Goal: Task Accomplishment & Management: Manage account settings

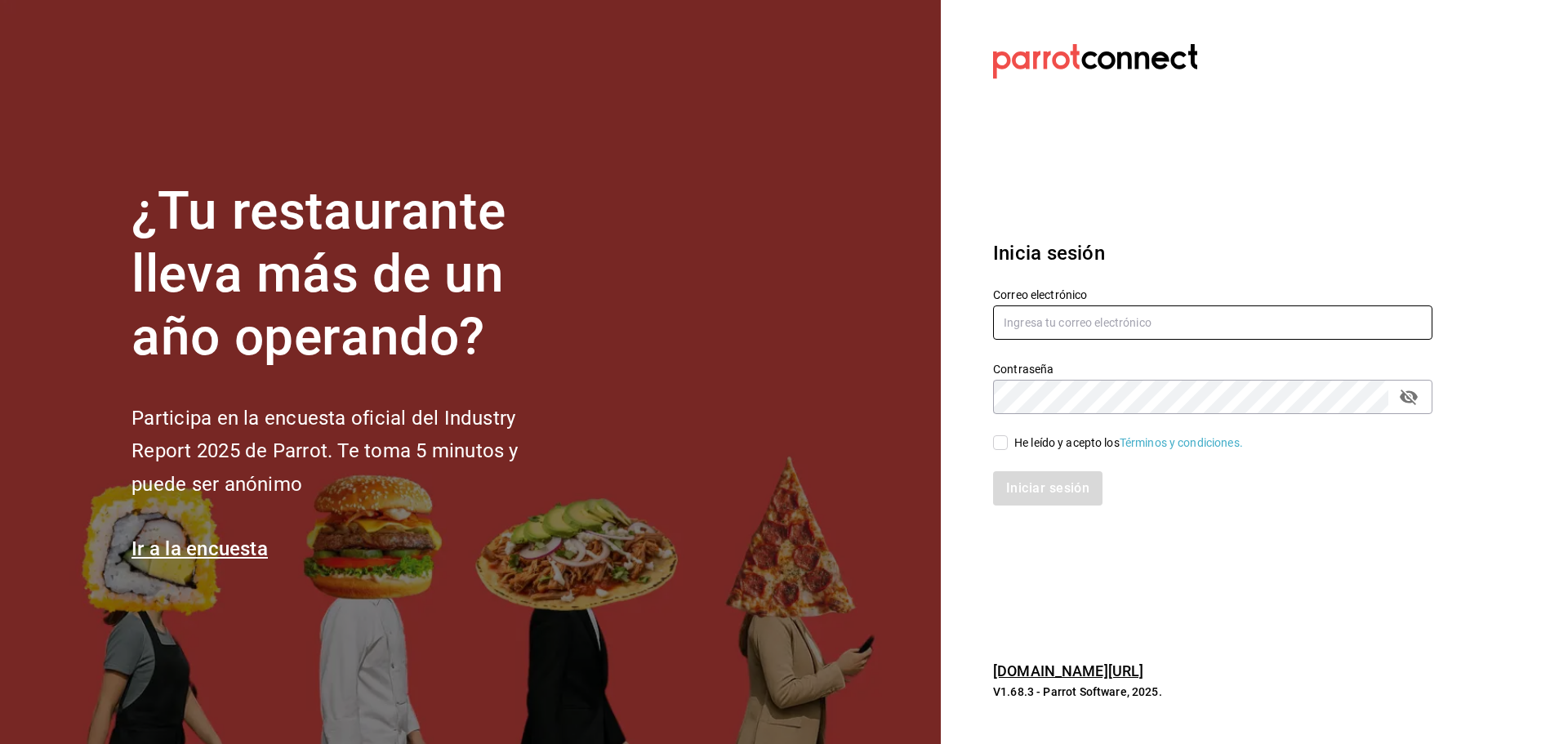
click at [1155, 337] on input "text" at bounding box center [1212, 323] width 440 height 35
type input "n"
click at [1043, 218] on section "Datos incorrectos. Verifica que tu Correo o Contraseña estén bien escritos. Ini…" at bounding box center [1207, 372] width 531 height 744
click at [1118, 327] on input "text" at bounding box center [1212, 323] width 440 height 35
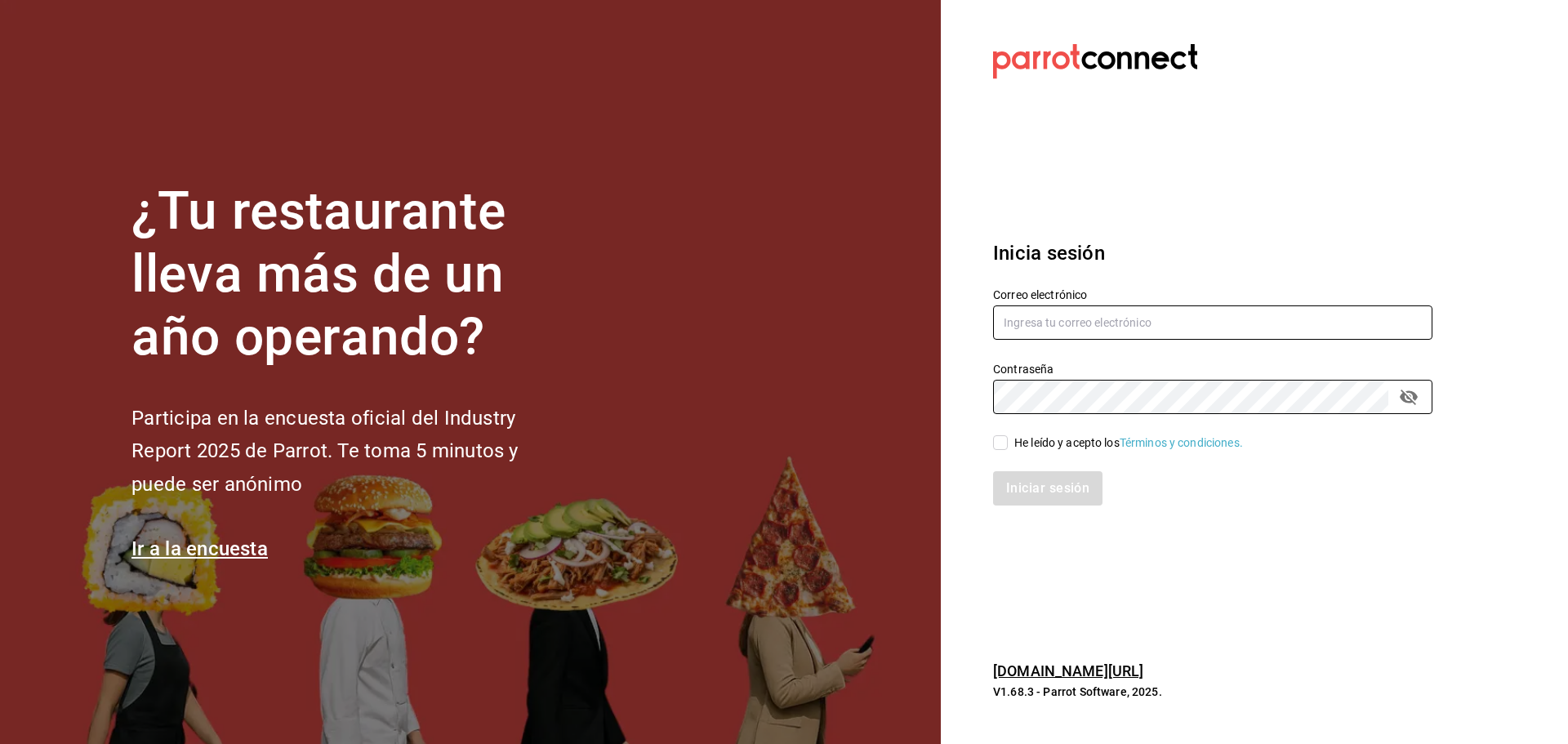
click at [1047, 327] on input "text" at bounding box center [1212, 323] width 440 height 35
type input "n"
click at [1045, 327] on input "n" at bounding box center [1212, 323] width 440 height 35
click at [1045, 327] on input "text" at bounding box center [1212, 323] width 440 height 35
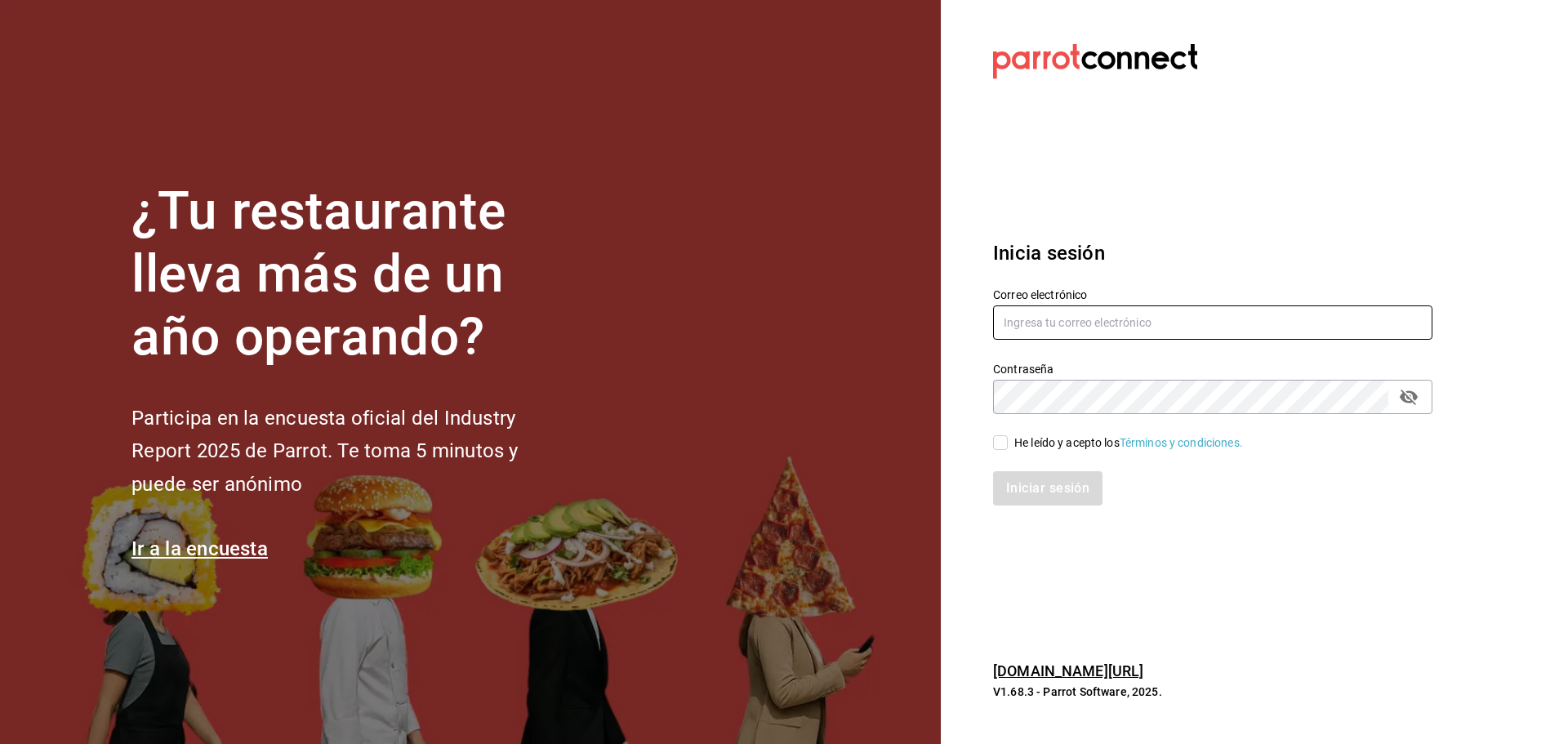
click at [1045, 327] on input "text" at bounding box center [1212, 323] width 440 height 35
click at [1048, 324] on input "text" at bounding box center [1212, 323] width 440 height 35
click at [1003, 332] on input "text" at bounding box center [1212, 323] width 440 height 35
click at [1044, 320] on input "text" at bounding box center [1212, 323] width 440 height 35
type input "n"
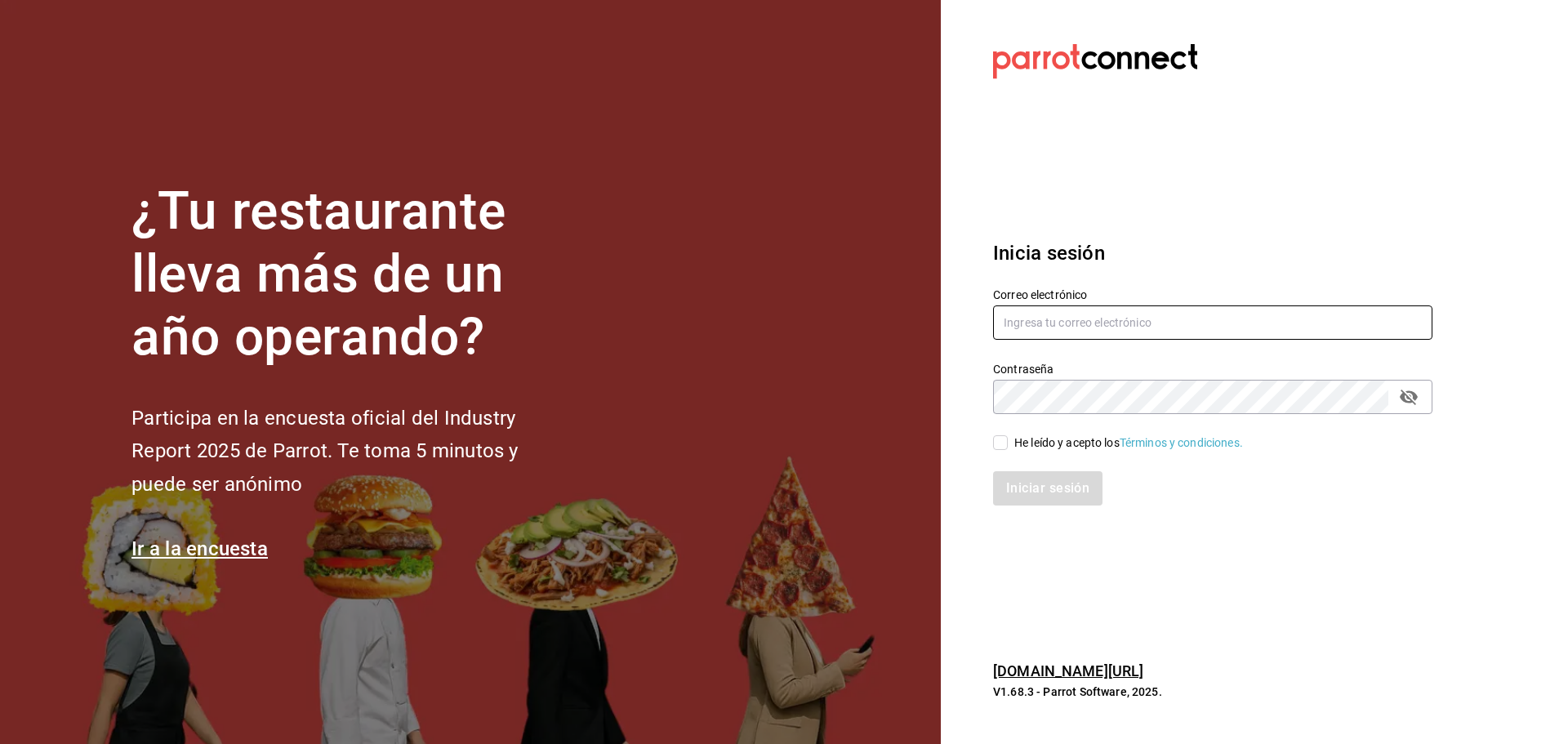
click at [1057, 332] on input "text" at bounding box center [1212, 323] width 440 height 35
type input "s"
